Goal: Communication & Community: Participate in discussion

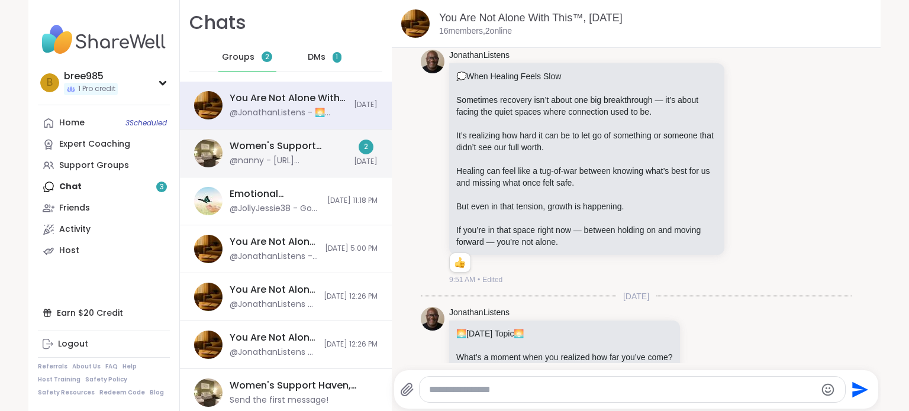
click at [281, 163] on div "@nanny - [URL][DOMAIN_NAME]" at bounding box center [288, 161] width 117 height 12
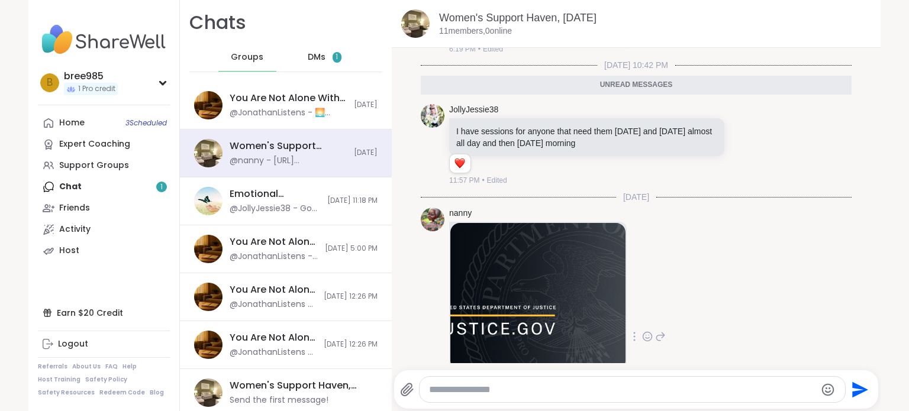
scroll to position [7817, 0]
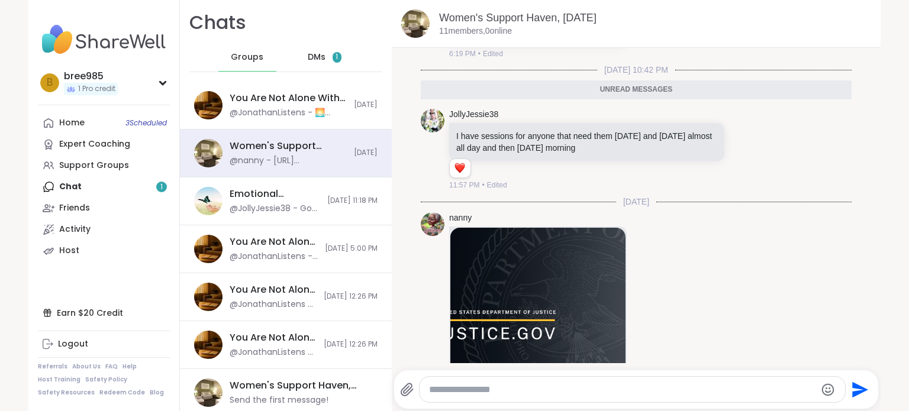
click at [307, 66] on div "DMs 1" at bounding box center [325, 57] width 58 height 28
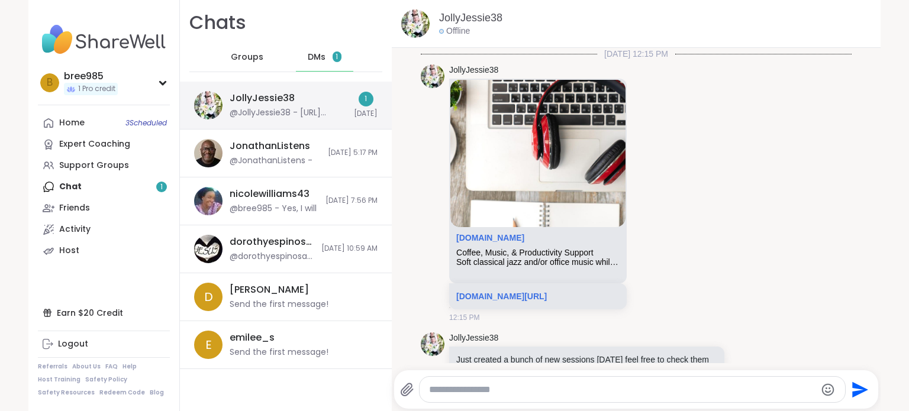
scroll to position [1616, 0]
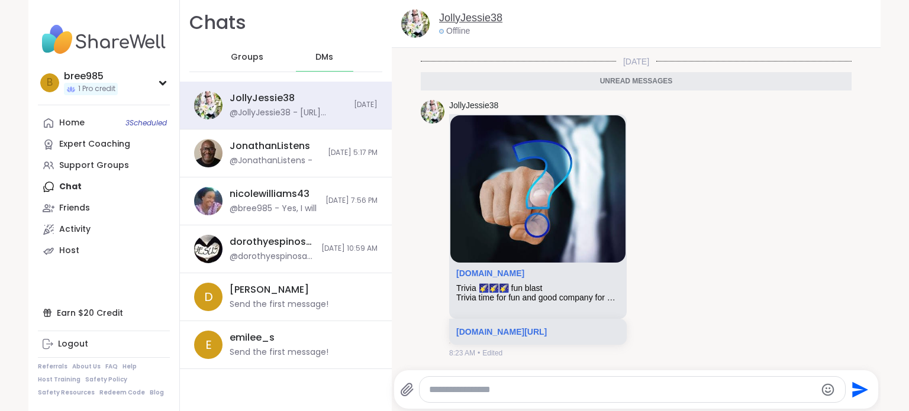
click at [461, 18] on link "JollyJessie38" at bounding box center [470, 18] width 63 height 15
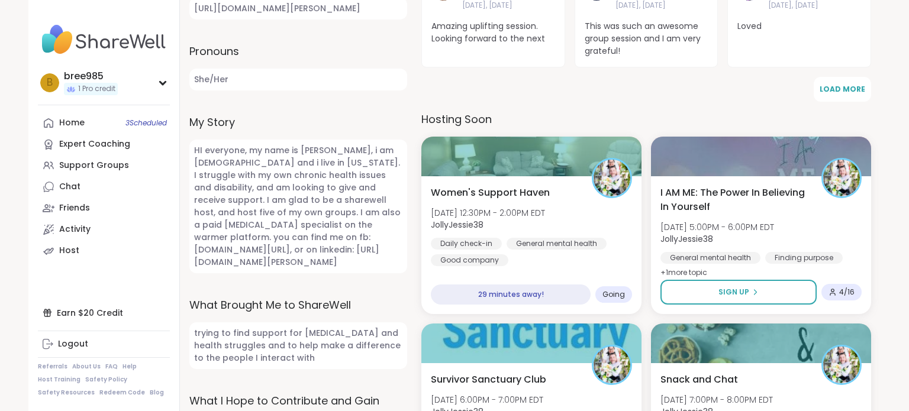
scroll to position [434, 0]
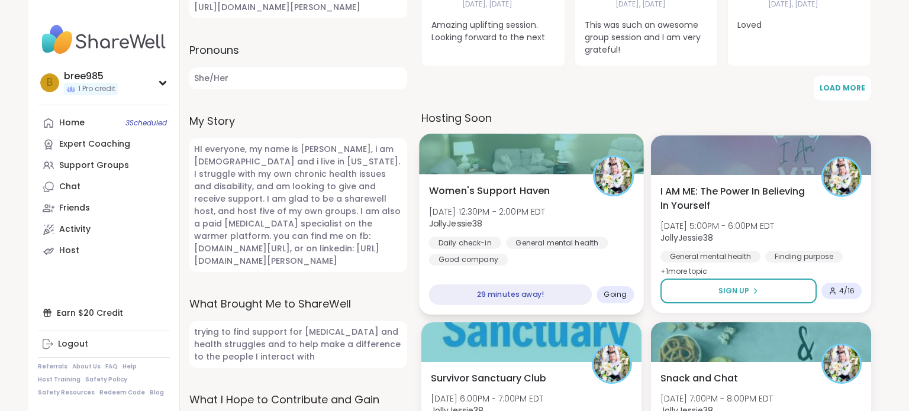
click at [542, 220] on div "Women's Support Haven Tue, Oct 14 | 12:30PM - 2:00PM EDT JollyJessie38 Daily ch…" at bounding box center [531, 225] width 205 height 82
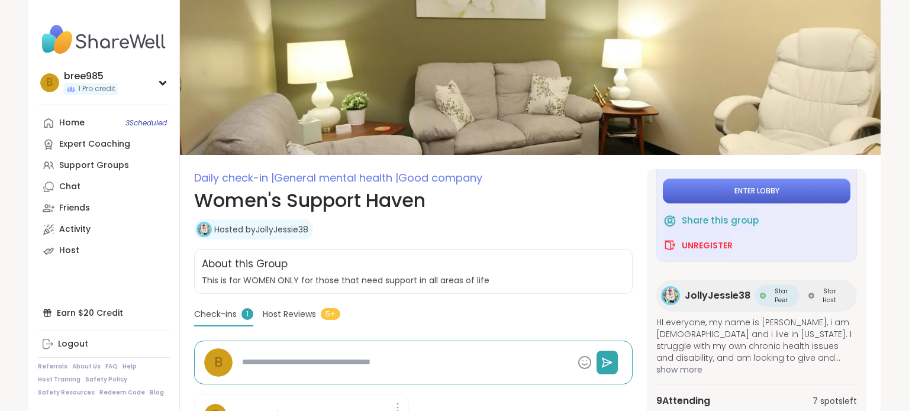
click at [799, 196] on button "Enter lobby" at bounding box center [757, 191] width 188 height 25
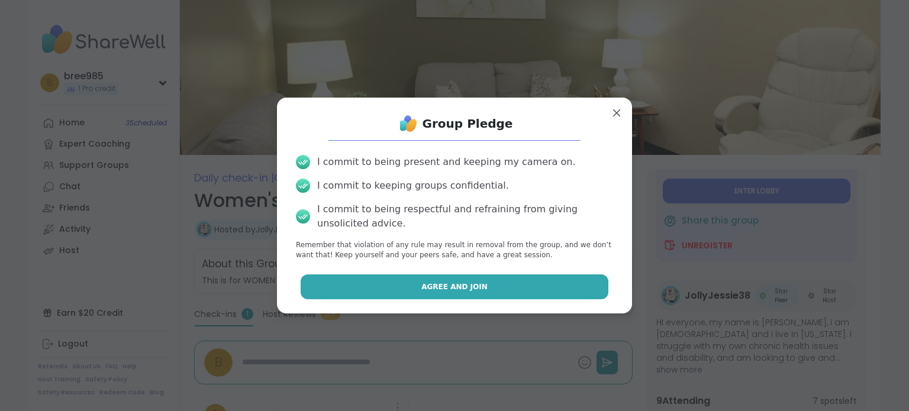
click at [441, 292] on button "Agree and Join" at bounding box center [455, 287] width 308 height 25
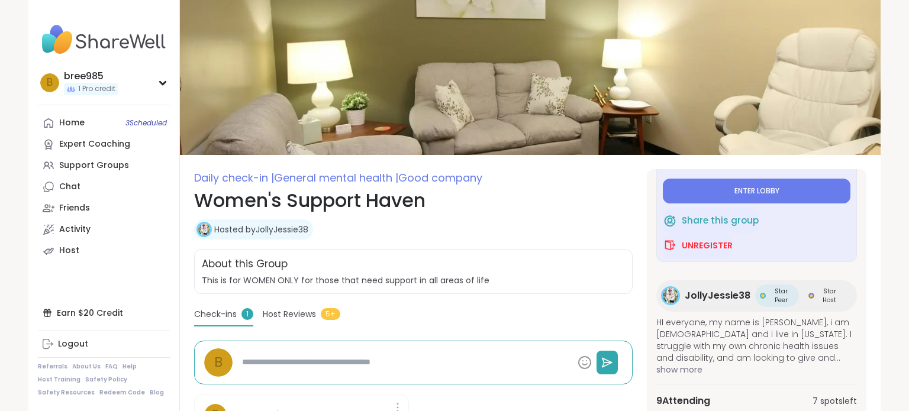
type textarea "*"
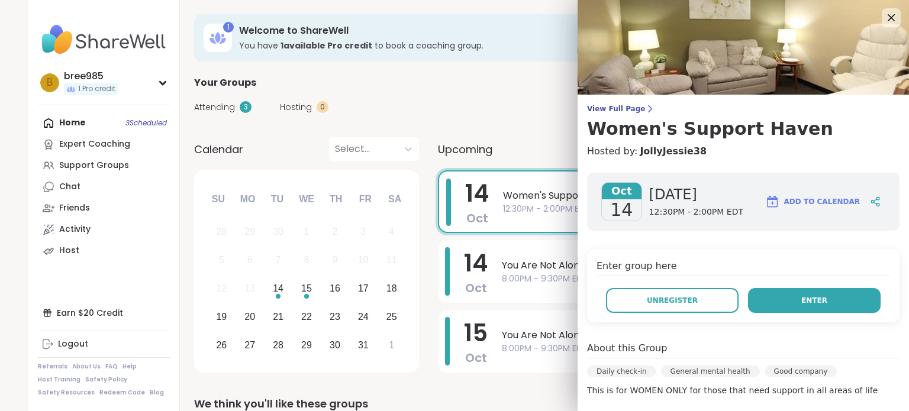
click at [830, 312] on button "Enter" at bounding box center [814, 300] width 133 height 25
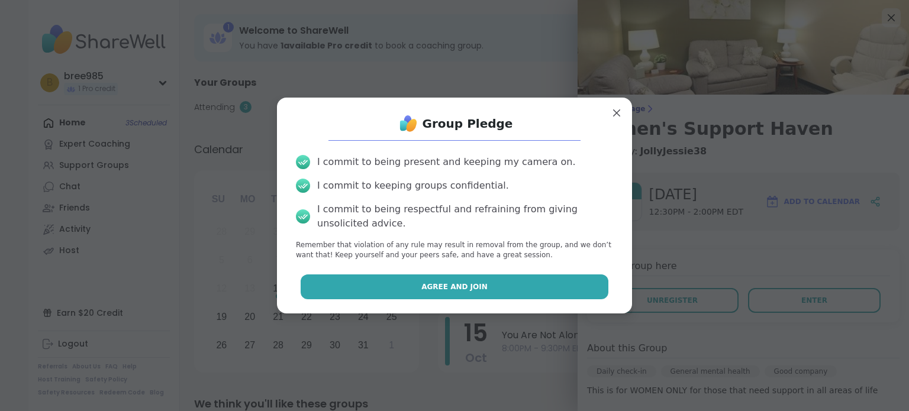
click at [473, 282] on span "Agree and Join" at bounding box center [454, 287] width 66 height 11
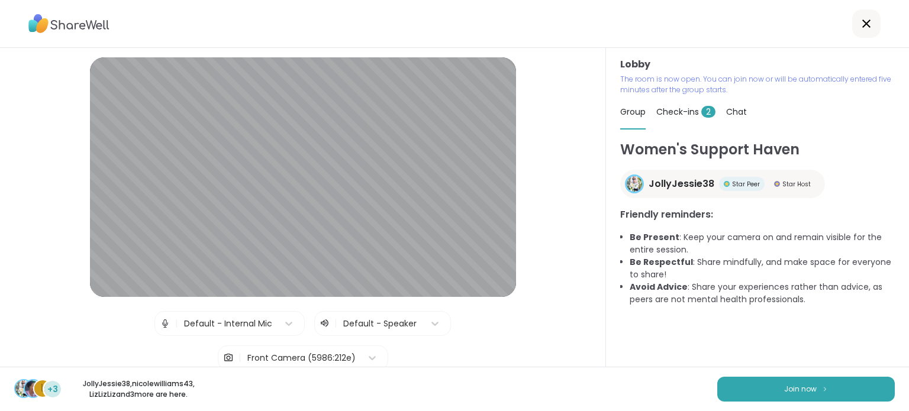
click at [699, 109] on span "Check-ins 2" at bounding box center [685, 112] width 59 height 12
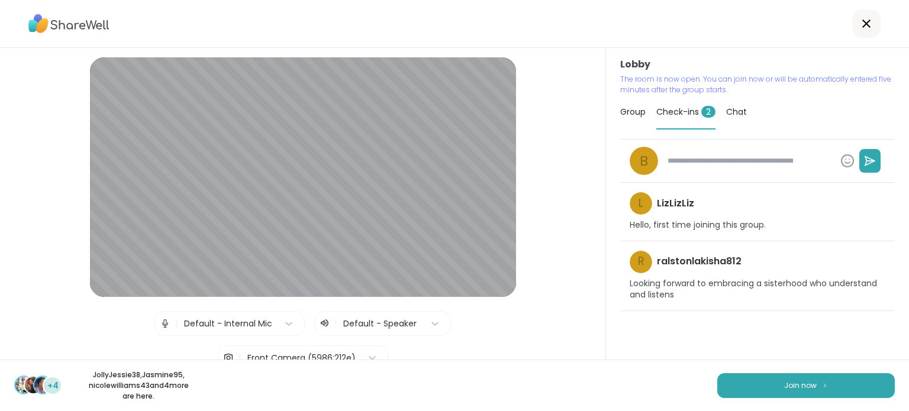
click at [782, 372] on div "+4 JollyJessie38 , Jasmine95 , nicolewilliams43 and 4 more are here. Join now" at bounding box center [454, 385] width 909 height 51
click at [784, 393] on button "Join now" at bounding box center [806, 385] width 178 height 25
type textarea "*"
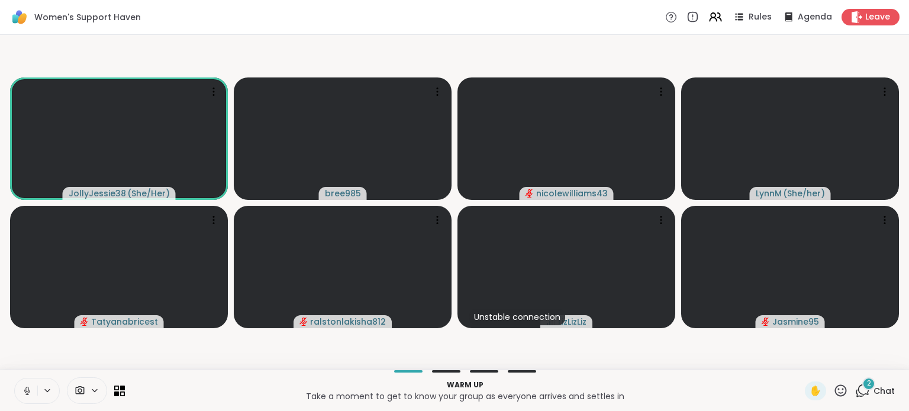
click at [25, 387] on icon at bounding box center [27, 391] width 11 height 11
click at [877, 395] on span "Chat" at bounding box center [884, 391] width 21 height 12
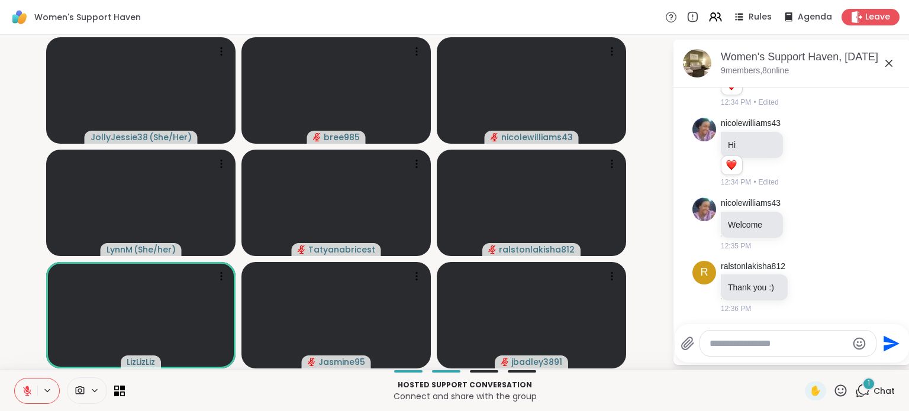
scroll to position [141, 0]
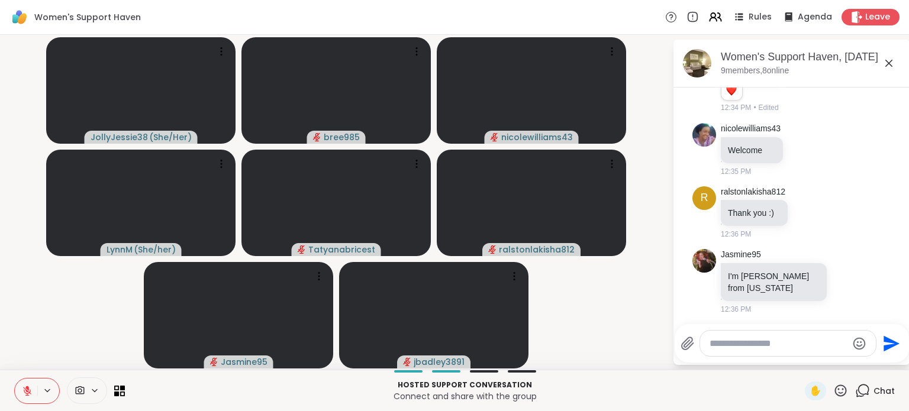
click at [24, 386] on icon at bounding box center [27, 391] width 11 height 11
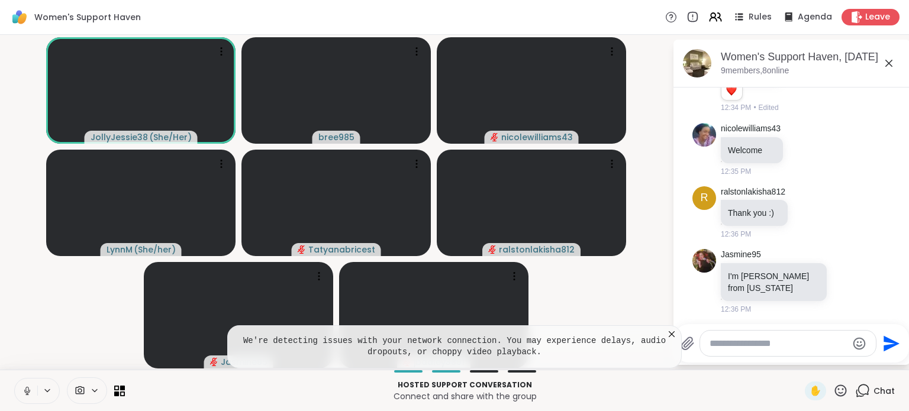
click at [24, 389] on icon at bounding box center [27, 391] width 11 height 11
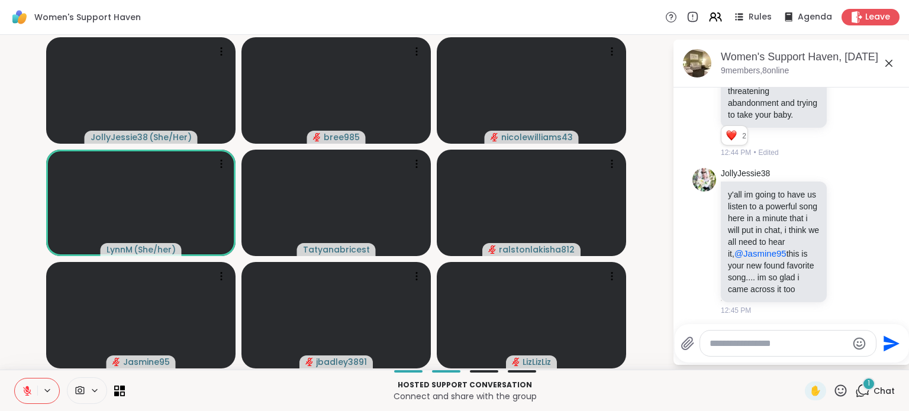
scroll to position [881, 0]
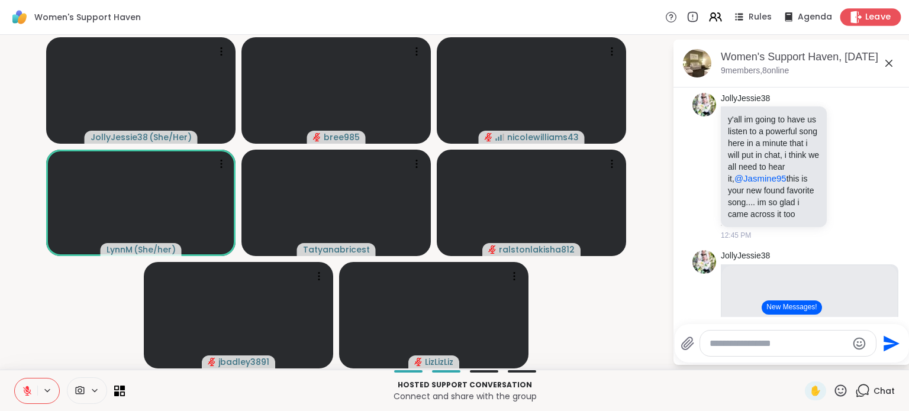
click at [876, 20] on span "Leave" at bounding box center [878, 17] width 26 height 12
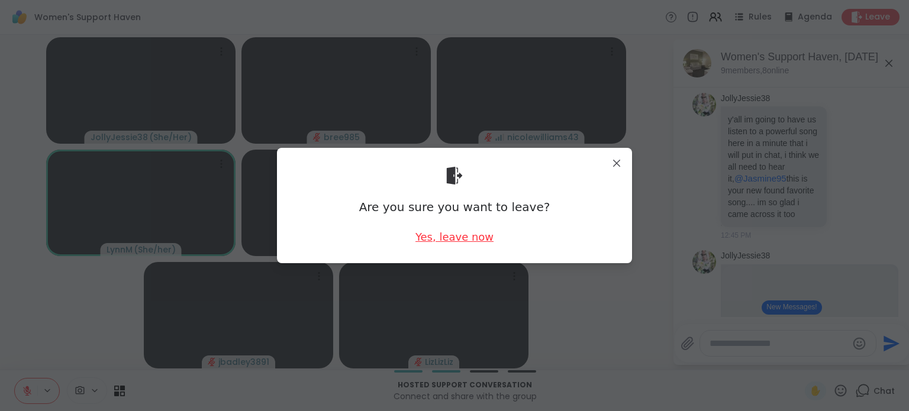
click at [483, 241] on div "Yes, leave now" at bounding box center [454, 237] width 78 height 15
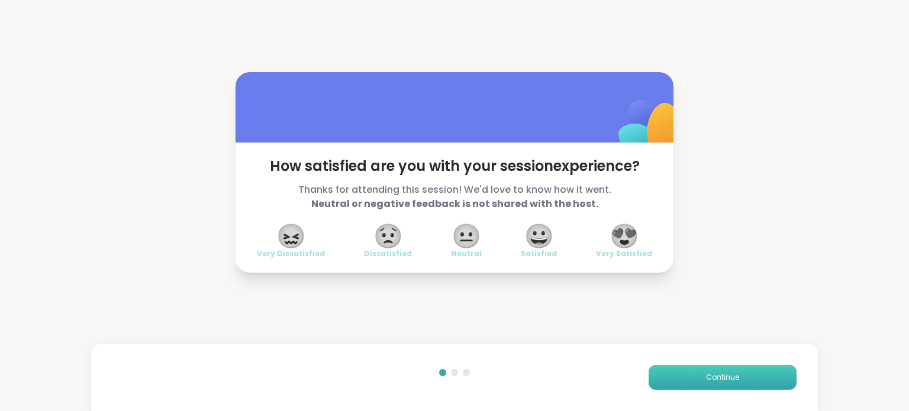
click at [709, 370] on button "Continue" at bounding box center [723, 377] width 148 height 25
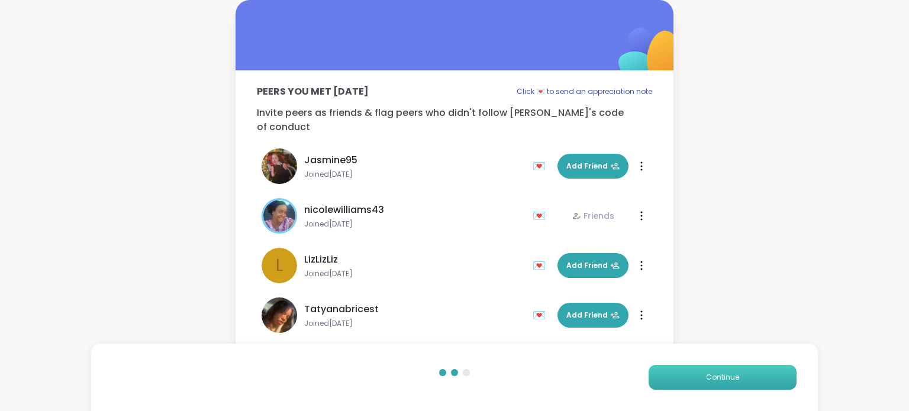
click at [709, 370] on button "Continue" at bounding box center [723, 377] width 148 height 25
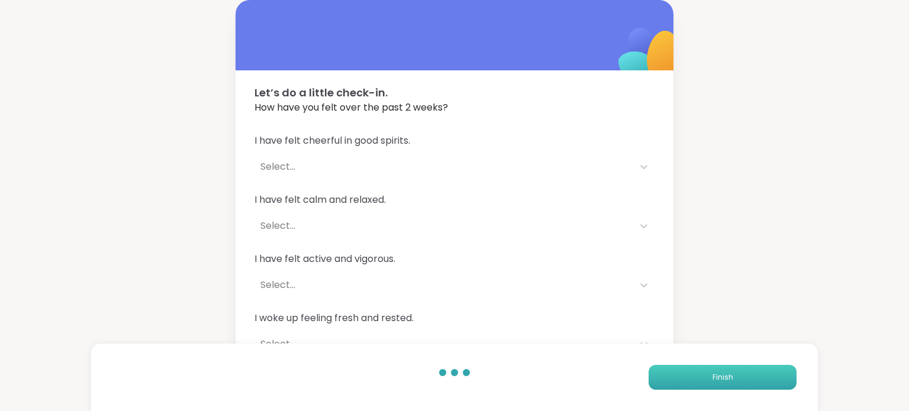
click at [709, 370] on button "Finish" at bounding box center [723, 377] width 148 height 25
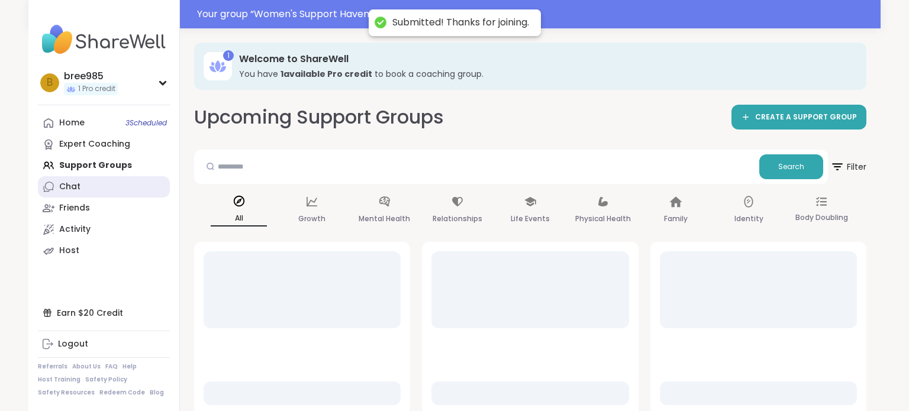
click at [131, 185] on link "Chat" at bounding box center [104, 186] width 132 height 21
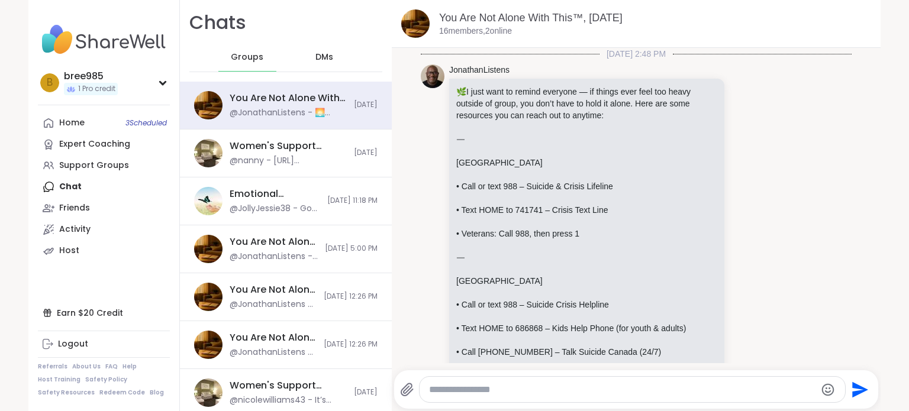
scroll to position [1435, 0]
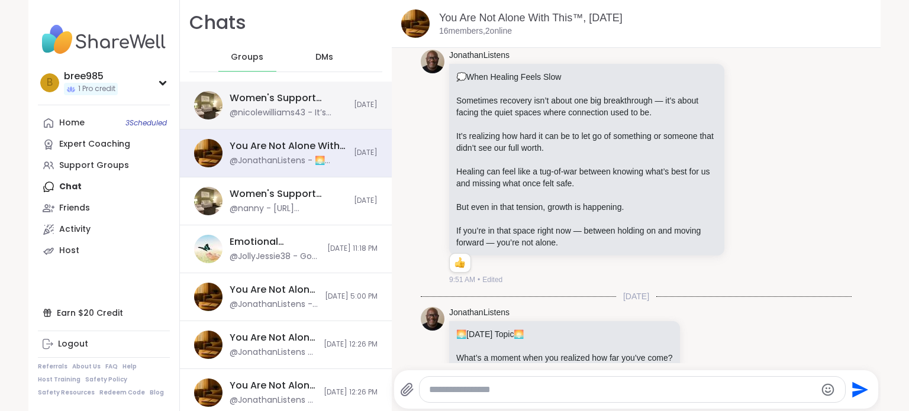
click at [315, 94] on div "Women's Support Haven, [DATE]" at bounding box center [288, 98] width 117 height 13
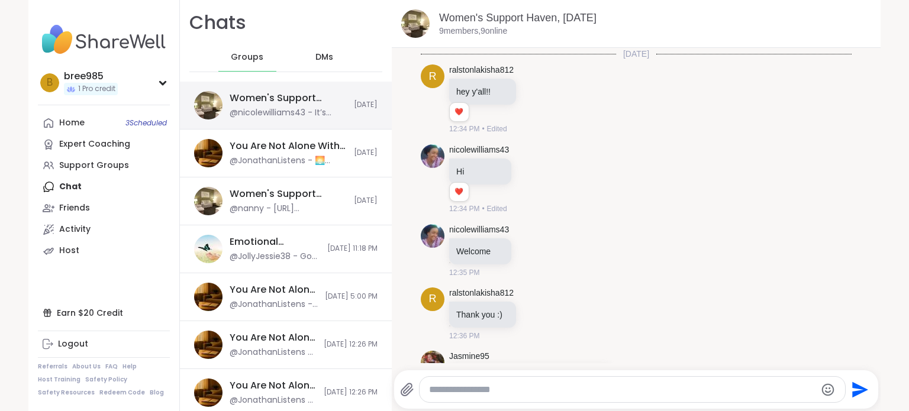
scroll to position [940, 0]
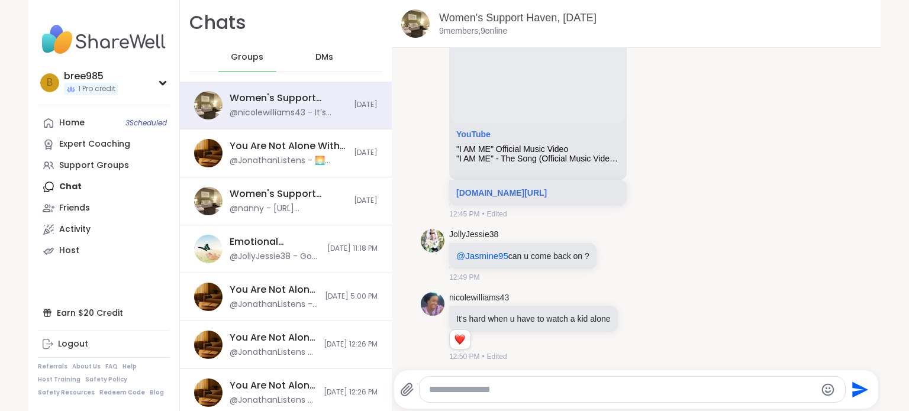
click at [608, 389] on textarea "Type your message" at bounding box center [622, 390] width 386 height 12
type textarea "**********"
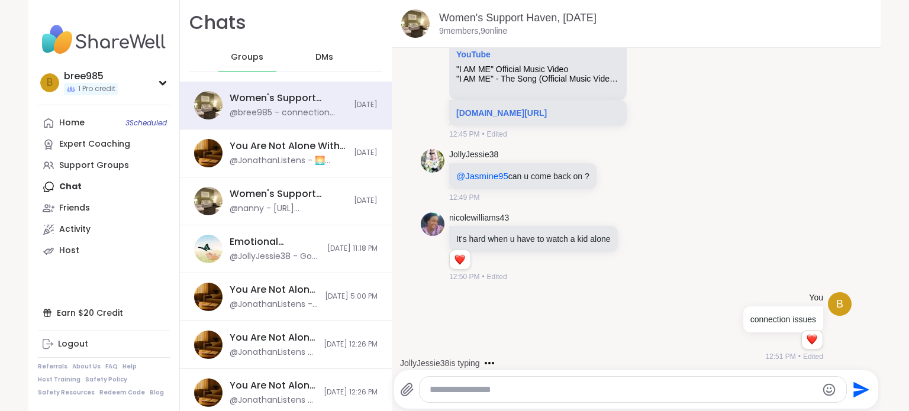
scroll to position [1124, 0]
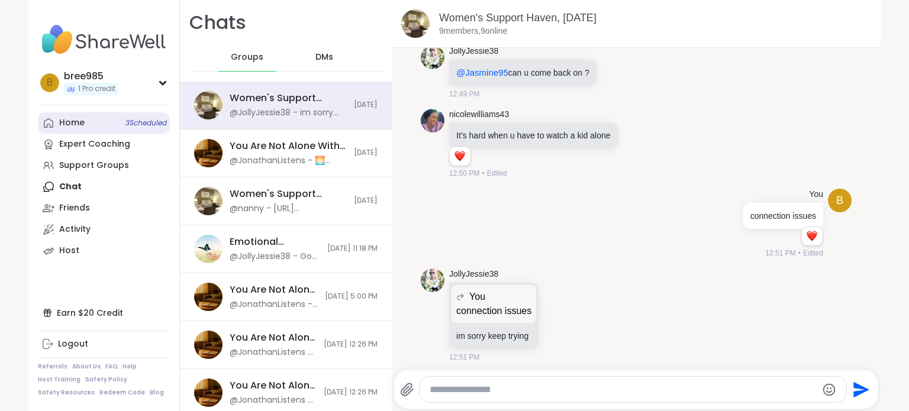
click at [96, 118] on link "Home 3 Scheduled" at bounding box center [104, 122] width 132 height 21
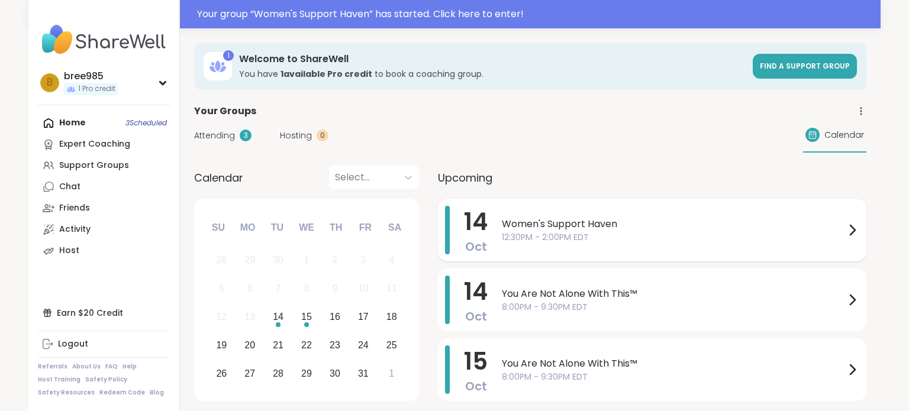
click at [793, 258] on div "[DATE] Women's Support Haven 12:30PM - 2:00PM EDT" at bounding box center [652, 230] width 429 height 63
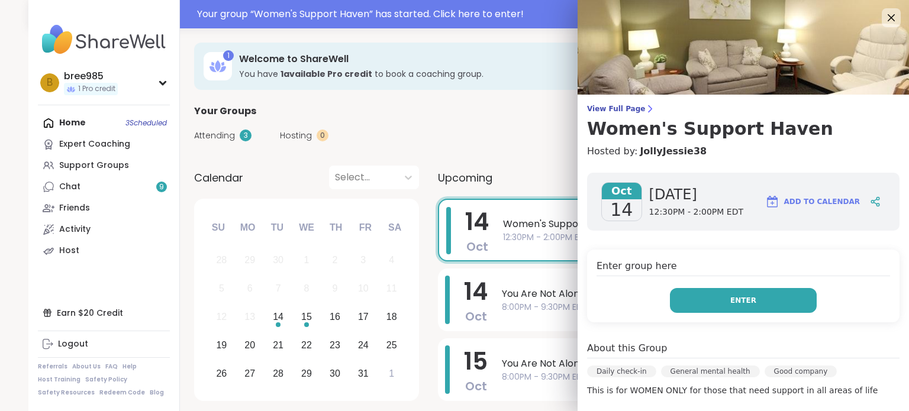
click at [715, 300] on button "Enter" at bounding box center [743, 300] width 147 height 25
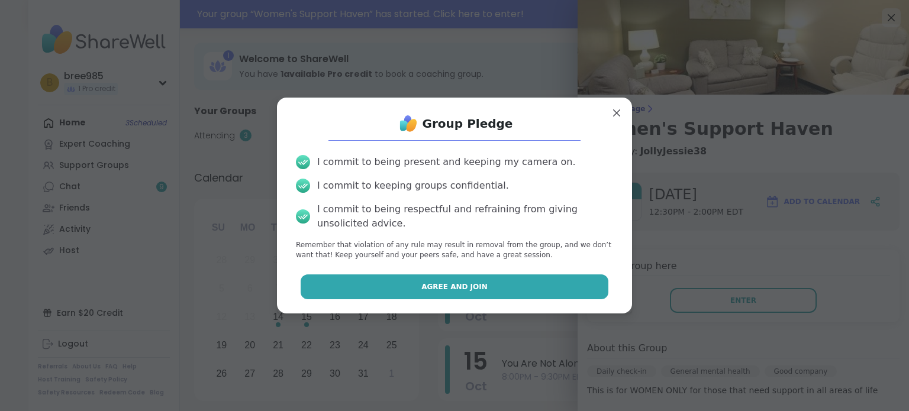
click at [514, 279] on button "Agree and Join" at bounding box center [455, 287] width 308 height 25
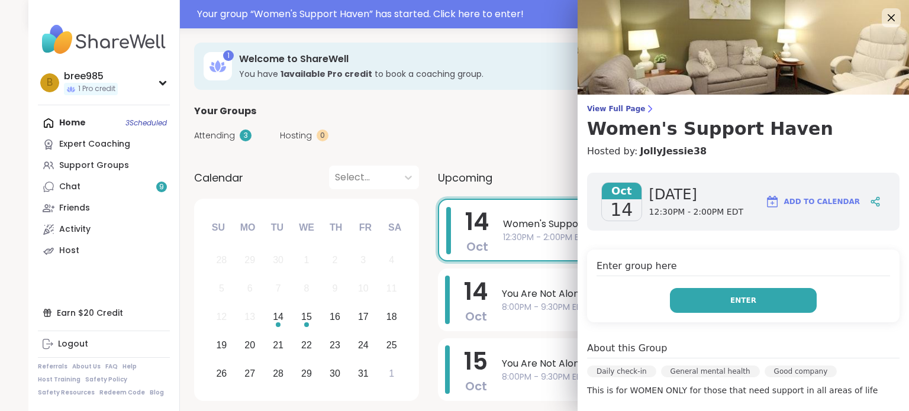
click at [769, 307] on button "Enter" at bounding box center [743, 300] width 147 height 25
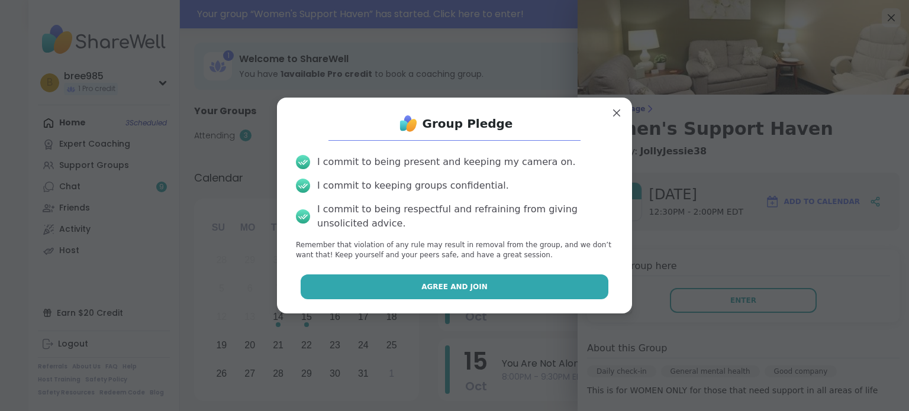
click at [588, 295] on button "Agree and Join" at bounding box center [455, 287] width 308 height 25
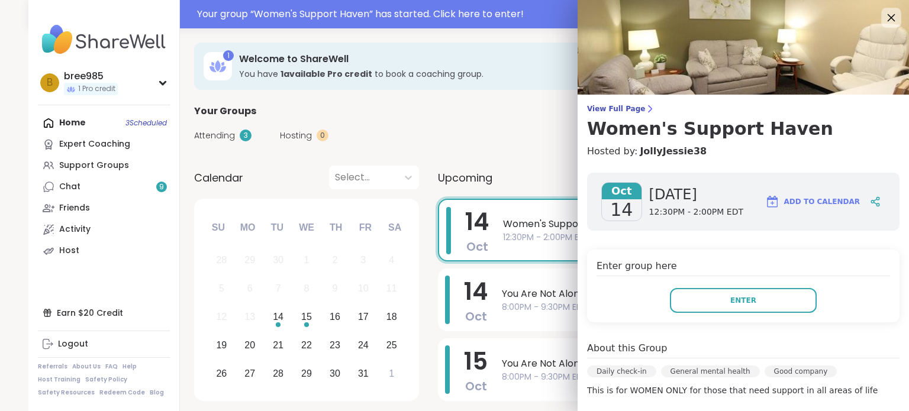
click at [887, 12] on icon at bounding box center [891, 17] width 15 height 15
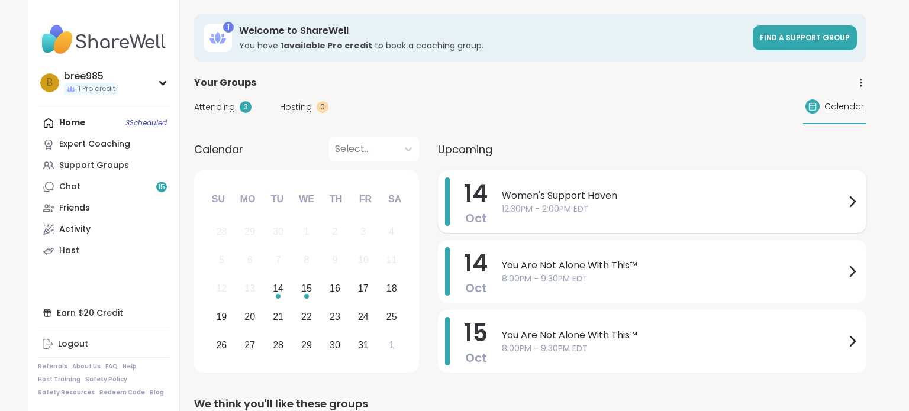
click at [598, 214] on span "12:30PM - 2:00PM EDT" at bounding box center [673, 209] width 343 height 12
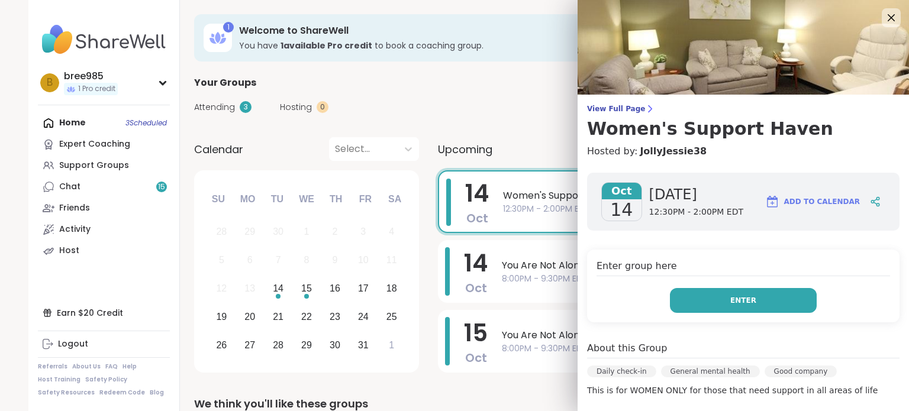
click at [784, 308] on button "Enter" at bounding box center [743, 300] width 147 height 25
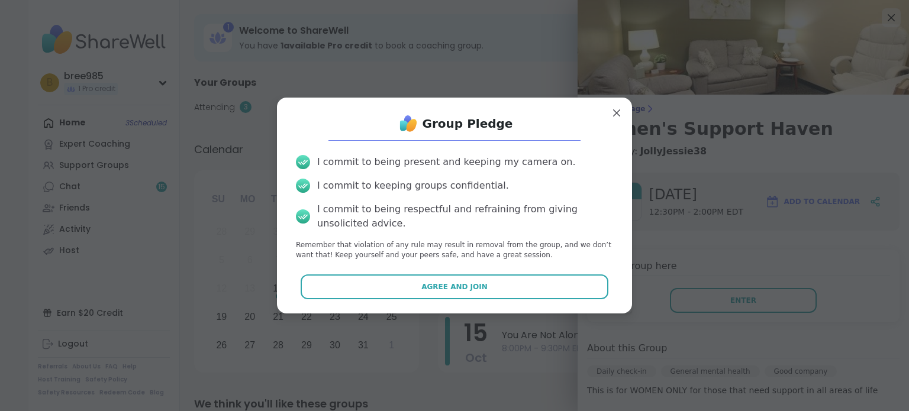
click at [483, 299] on div "Group Pledge I commit to being present and keeping my camera on. I commit to ke…" at bounding box center [454, 205] width 336 height 196
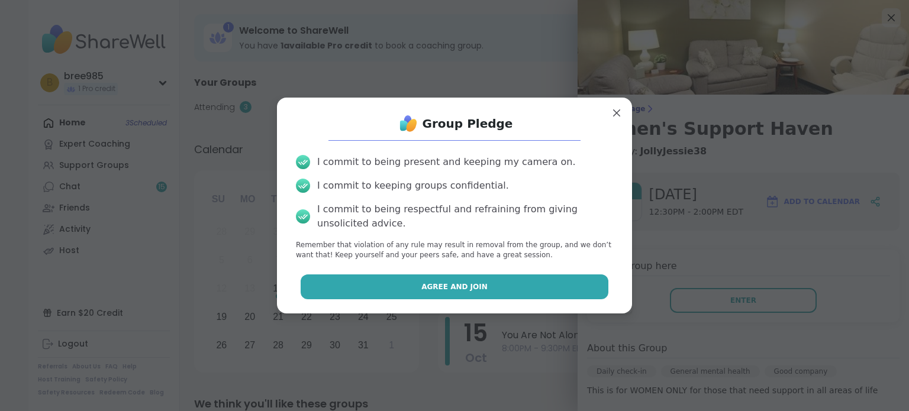
click at [471, 276] on button "Agree and Join" at bounding box center [455, 287] width 308 height 25
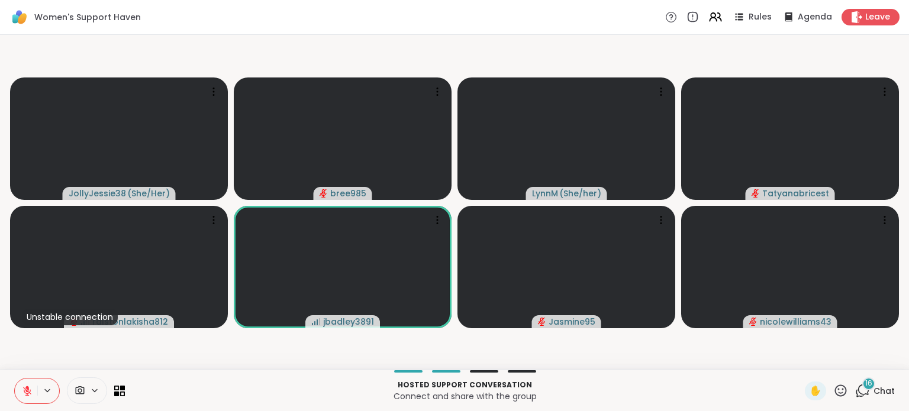
click at [884, 394] on span "Chat" at bounding box center [884, 391] width 21 height 12
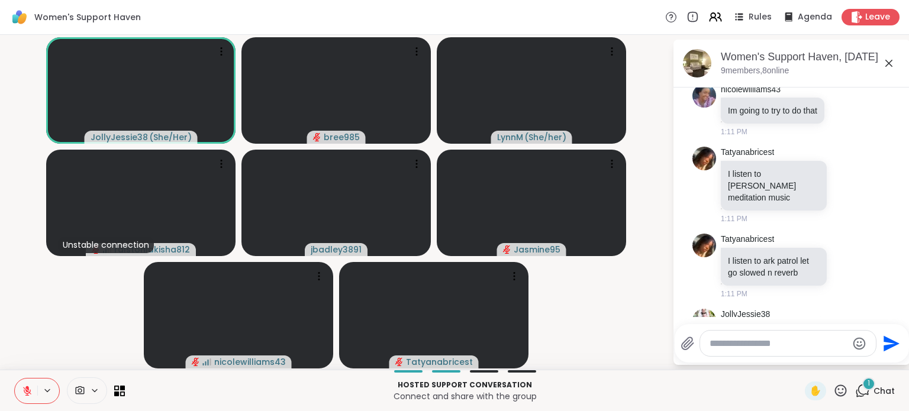
scroll to position [4547, 0]
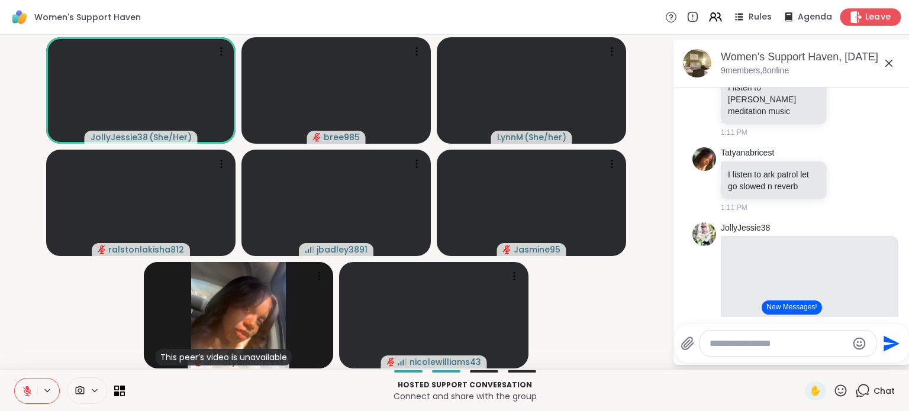
click at [888, 14] on span "Leave" at bounding box center [878, 17] width 26 height 12
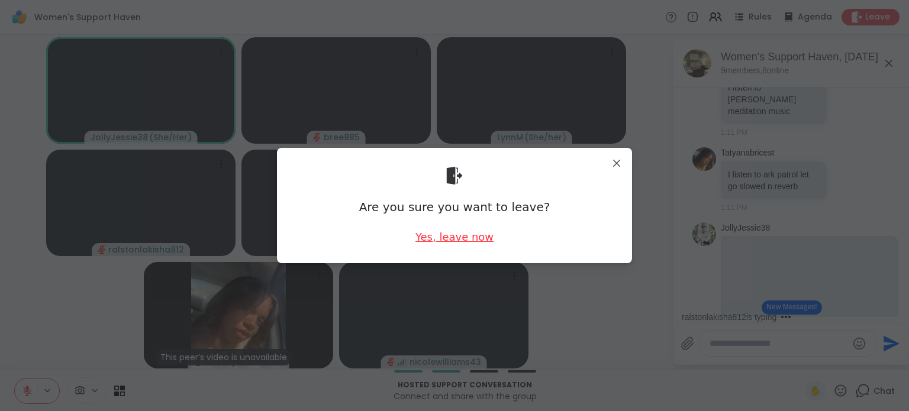
click at [474, 234] on div "Yes, leave now" at bounding box center [454, 237] width 78 height 15
